Goal: Find specific page/section: Find specific page/section

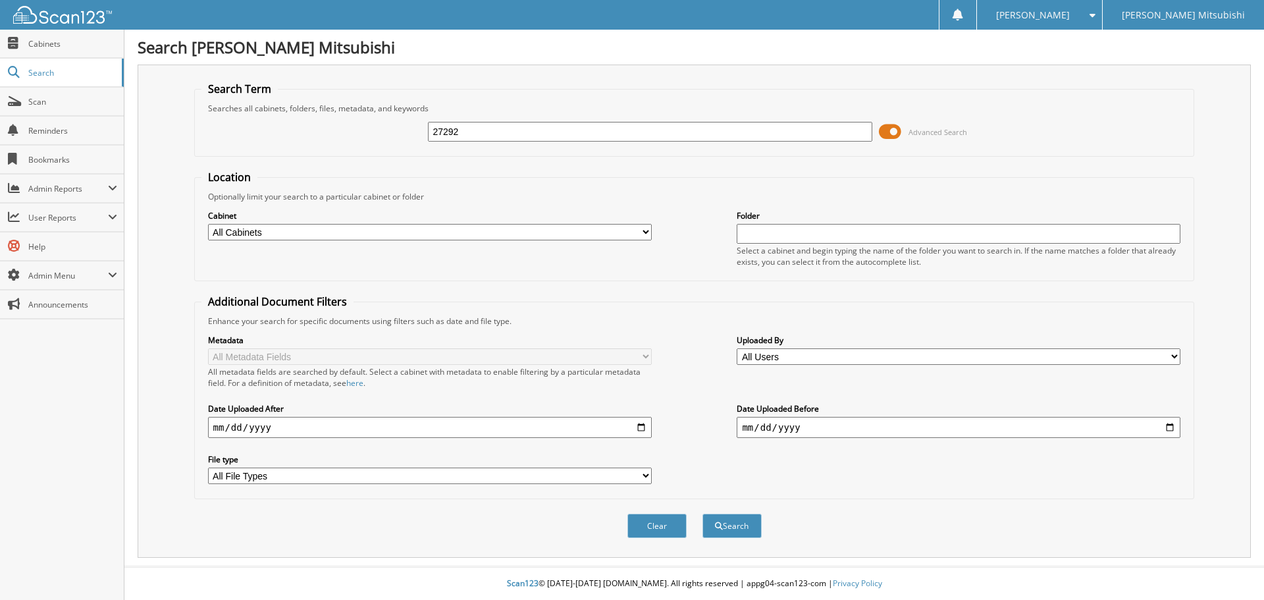
type input "27292"
click at [702, 513] on button "Search" at bounding box center [731, 525] width 59 height 24
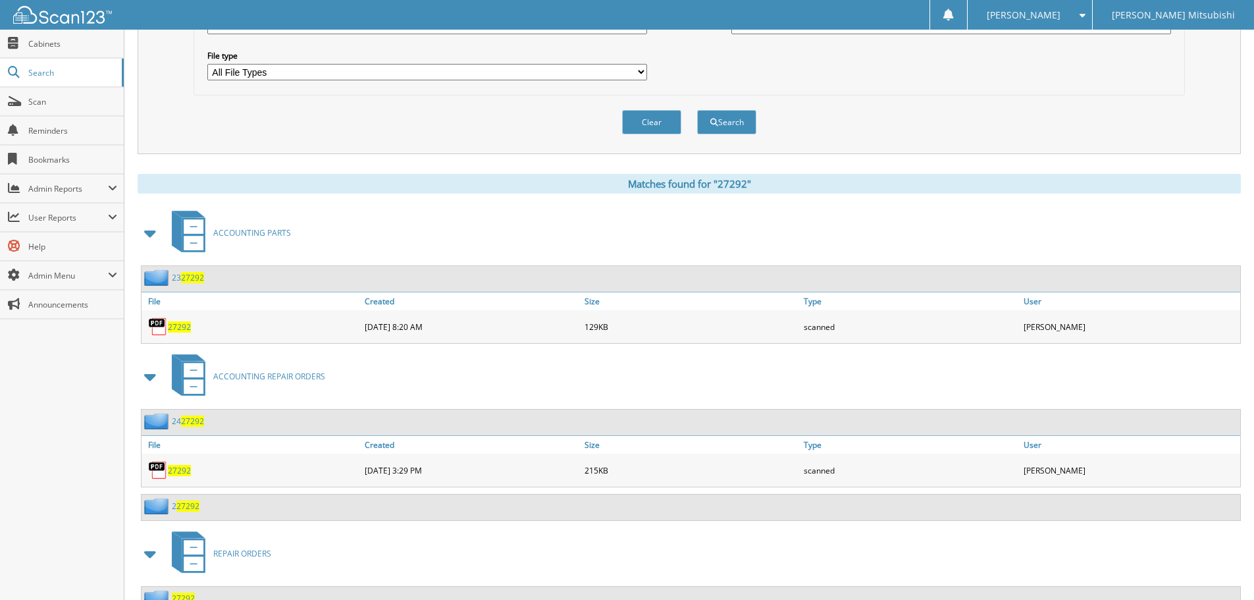
scroll to position [549, 0]
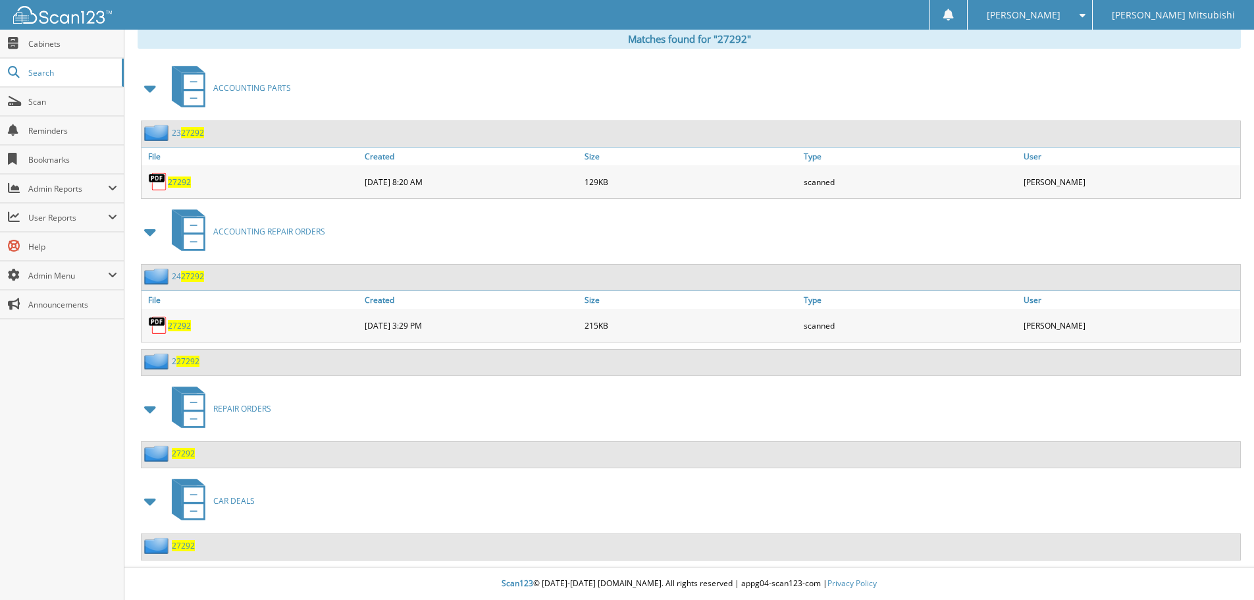
click at [193, 544] on span "27292" at bounding box center [183, 545] width 23 height 11
